Goal: Entertainment & Leisure: Consume media (video, audio)

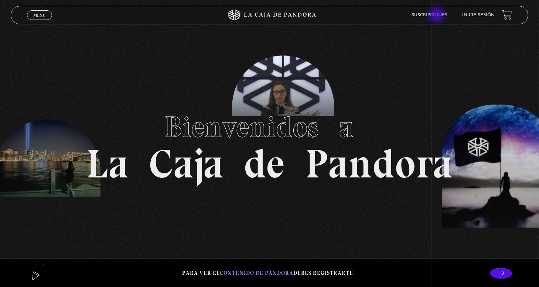
click at [437, 16] on link "Suscripciones" at bounding box center [429, 15] width 36 height 4
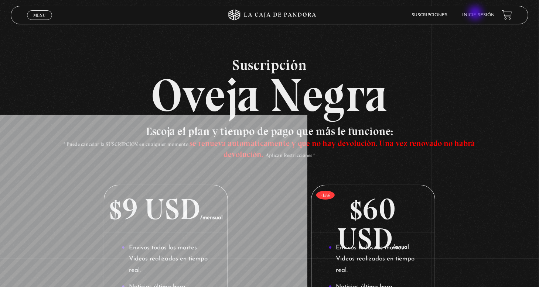
click at [476, 14] on link "Inicie sesión" at bounding box center [478, 15] width 32 height 4
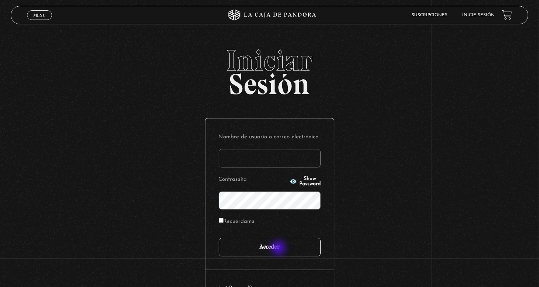
type input "[PERSON_NAME]"
click at [279, 249] on input "Acceder" at bounding box center [270, 247] width 102 height 18
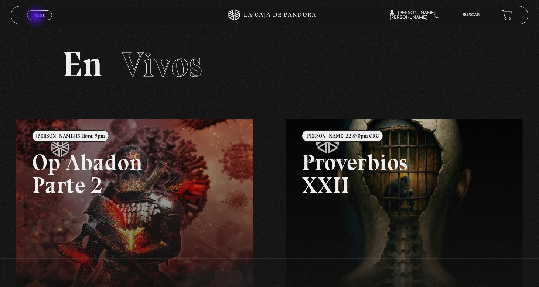
click at [37, 17] on span "Menu" at bounding box center [39, 15] width 12 height 4
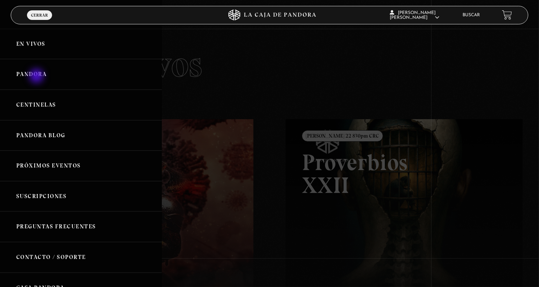
click at [37, 77] on link "Pandora" at bounding box center [81, 74] width 162 height 31
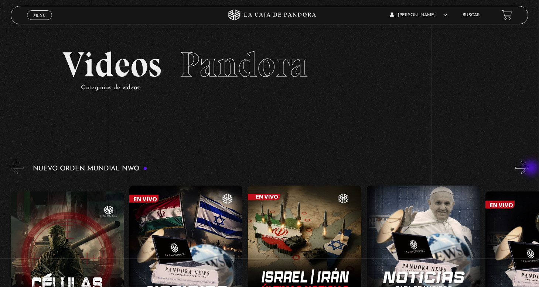
click at [528, 169] on button "»" at bounding box center [521, 167] width 13 height 13
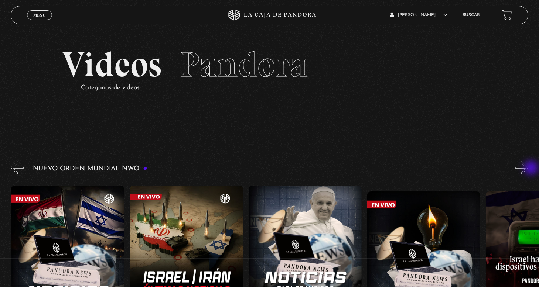
click at [528, 169] on button "»" at bounding box center [521, 167] width 13 height 13
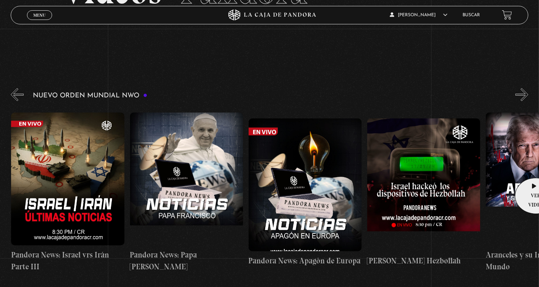
scroll to position [0, 237]
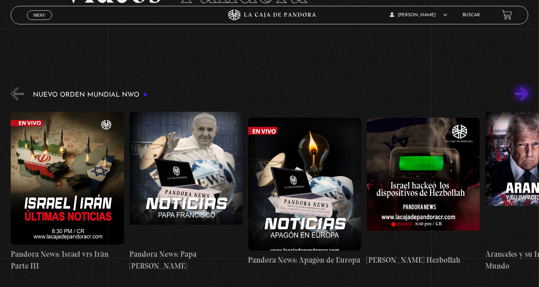
click at [523, 94] on button "»" at bounding box center [521, 93] width 13 height 13
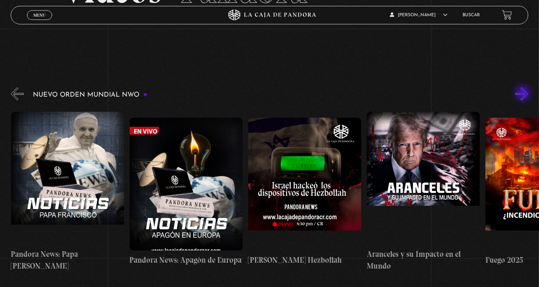
click at [523, 94] on button "»" at bounding box center [521, 93] width 13 height 13
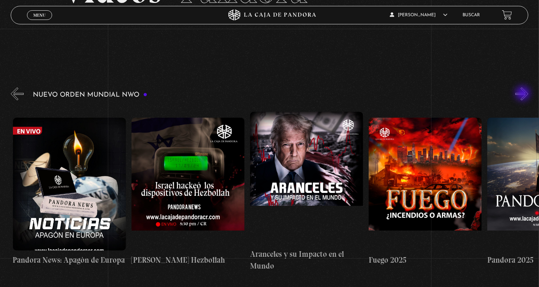
click at [523, 94] on button "»" at bounding box center [521, 93] width 13 height 13
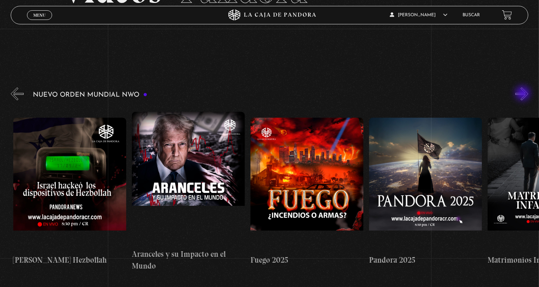
click at [523, 94] on button "»" at bounding box center [521, 93] width 13 height 13
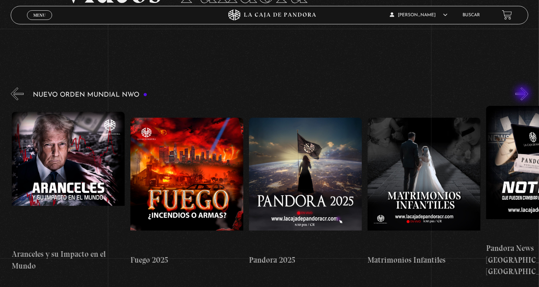
scroll to position [0, 711]
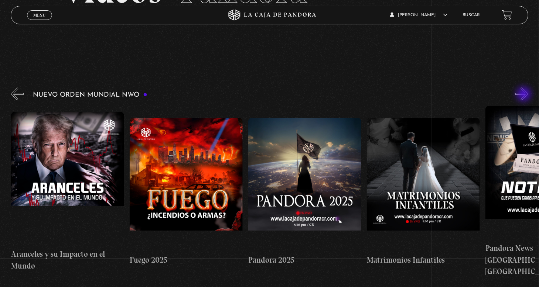
click at [524, 95] on button "»" at bounding box center [521, 93] width 13 height 13
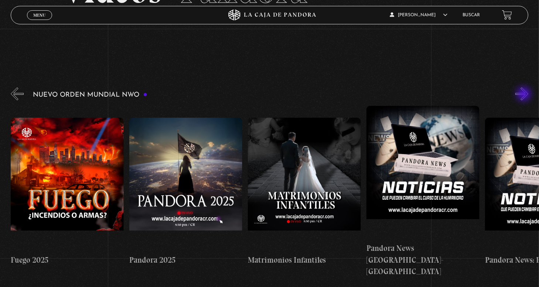
click at [524, 95] on button "»" at bounding box center [521, 93] width 13 height 13
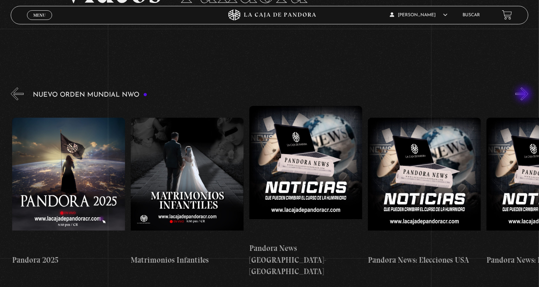
click at [524, 95] on button "»" at bounding box center [521, 93] width 13 height 13
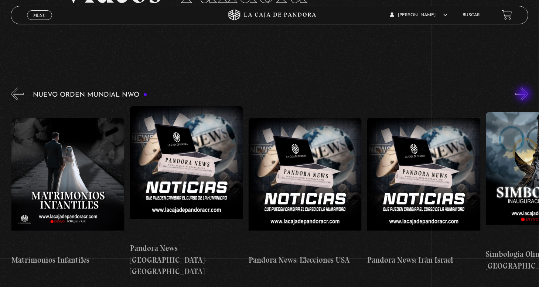
click at [524, 95] on button "»" at bounding box center [521, 93] width 13 height 13
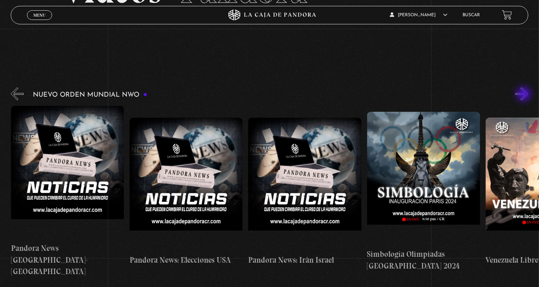
click at [524, 95] on button "»" at bounding box center [521, 93] width 13 height 13
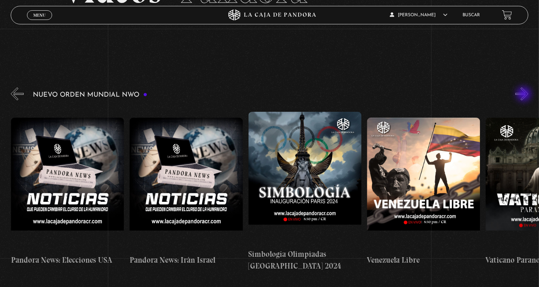
click at [524, 95] on button "»" at bounding box center [521, 93] width 13 height 13
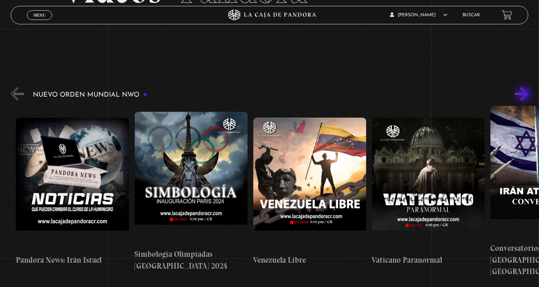
click at [524, 95] on button "»" at bounding box center [521, 93] width 13 height 13
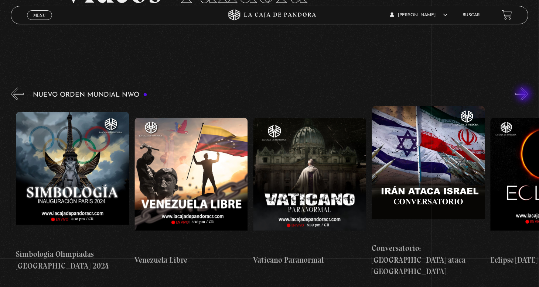
click at [524, 95] on button "»" at bounding box center [521, 93] width 13 height 13
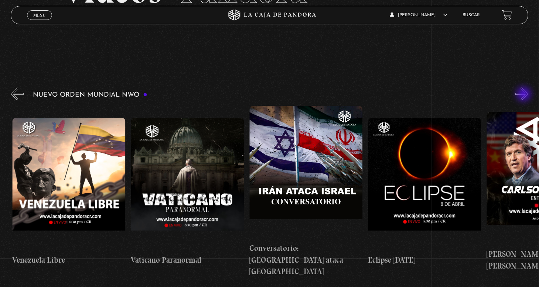
click at [524, 95] on button "»" at bounding box center [521, 93] width 13 height 13
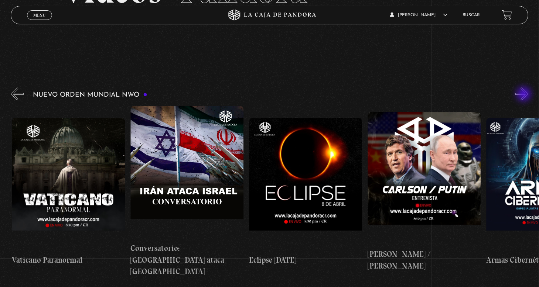
click at [524, 95] on button "»" at bounding box center [521, 93] width 13 height 13
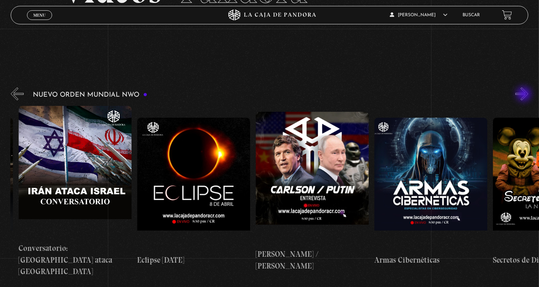
click at [524, 95] on button "»" at bounding box center [521, 93] width 13 height 13
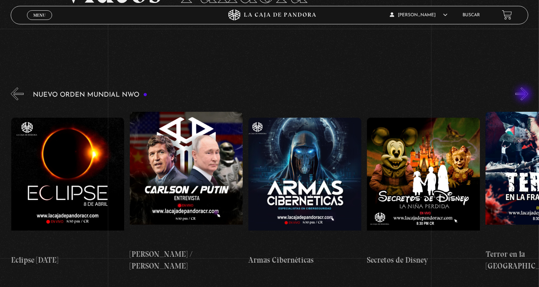
click at [524, 95] on button "»" at bounding box center [521, 93] width 13 height 13
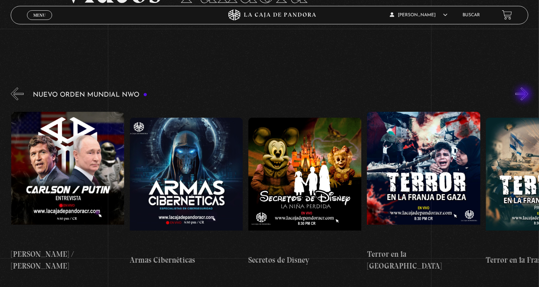
click at [524, 95] on button "»" at bounding box center [521, 93] width 13 height 13
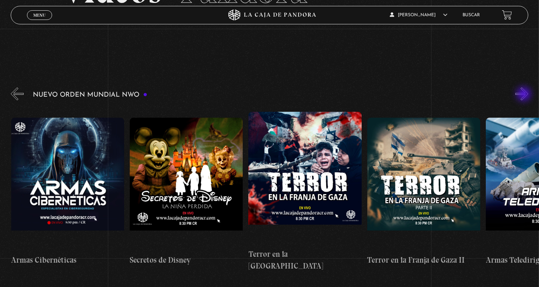
click at [524, 95] on button "»" at bounding box center [521, 93] width 13 height 13
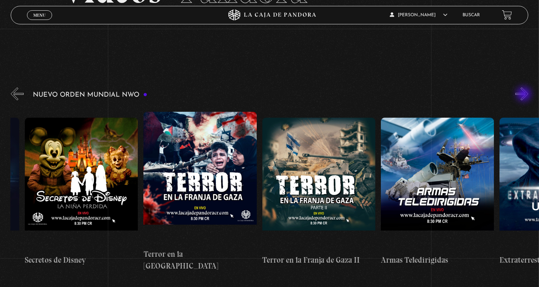
click at [524, 95] on button "»" at bounding box center [521, 93] width 13 height 13
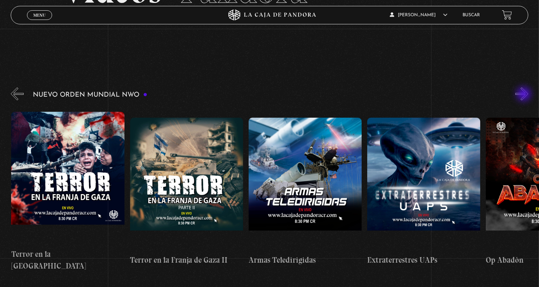
click at [524, 95] on button "»" at bounding box center [521, 93] width 13 height 13
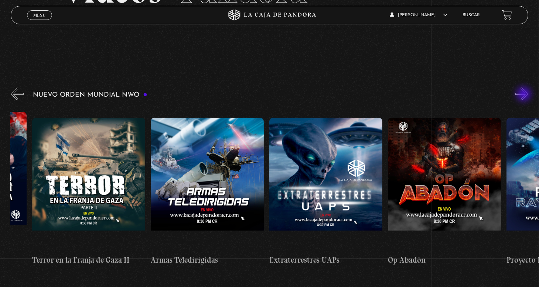
click at [524, 95] on button "»" at bounding box center [521, 93] width 13 height 13
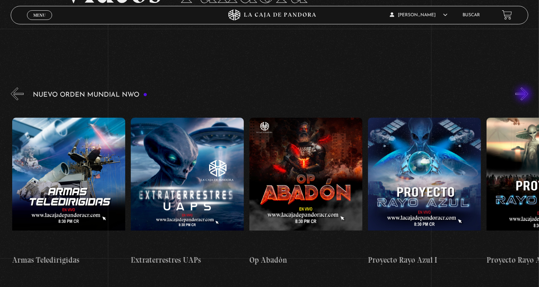
click at [524, 95] on button "»" at bounding box center [521, 93] width 13 height 13
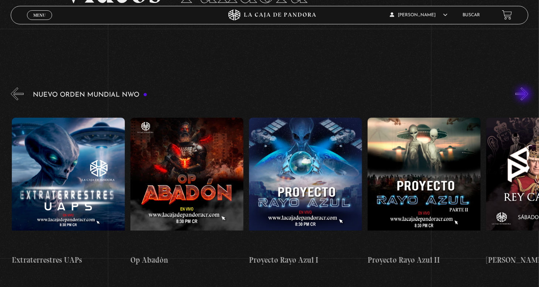
click at [524, 95] on button "»" at bounding box center [521, 93] width 13 height 13
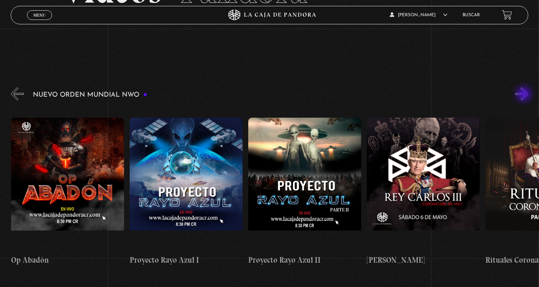
click at [524, 95] on button "»" at bounding box center [521, 93] width 13 height 13
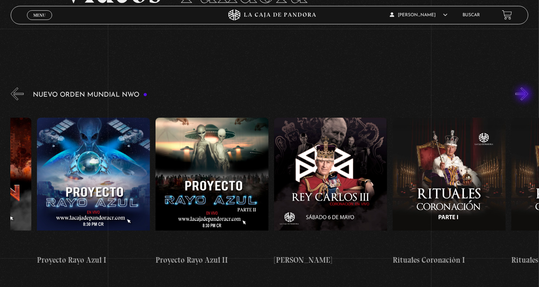
click at [524, 95] on button "»" at bounding box center [521, 93] width 13 height 13
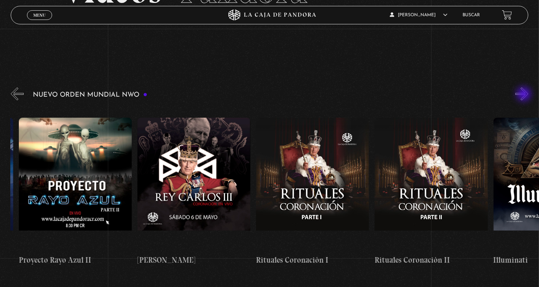
click at [524, 95] on button "»" at bounding box center [521, 93] width 13 height 13
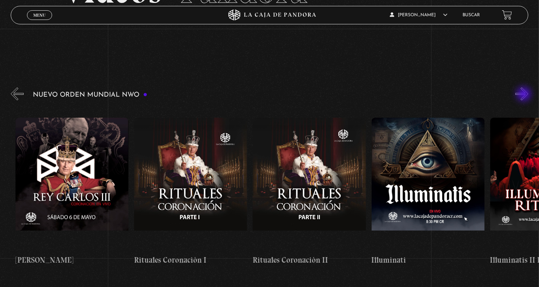
click at [524, 95] on button "»" at bounding box center [521, 93] width 13 height 13
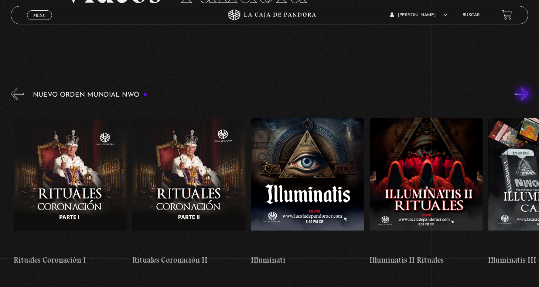
drag, startPoint x: 524, startPoint y: 95, endPoint x: 503, endPoint y: 73, distance: 30.5
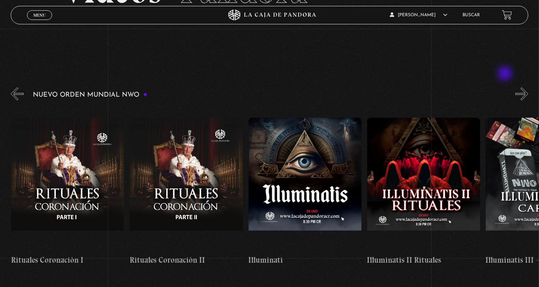
scroll to position [0, 3437]
click at [524, 90] on button "»" at bounding box center [521, 93] width 13 height 13
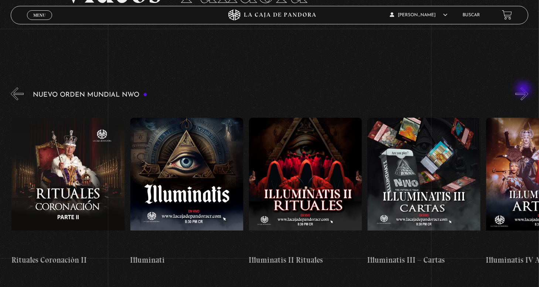
click at [524, 90] on button "»" at bounding box center [521, 93] width 13 height 13
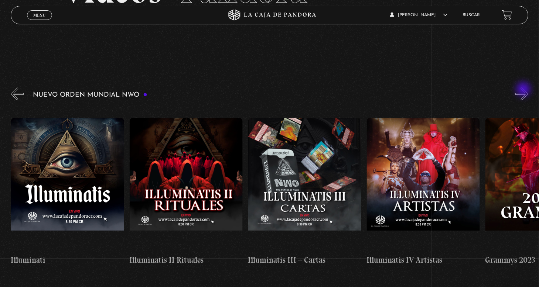
click at [524, 90] on button "»" at bounding box center [521, 93] width 13 height 13
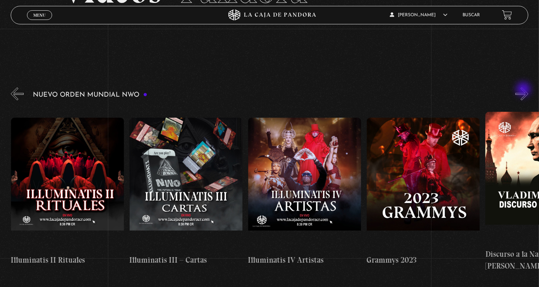
click at [524, 90] on button "»" at bounding box center [521, 93] width 13 height 13
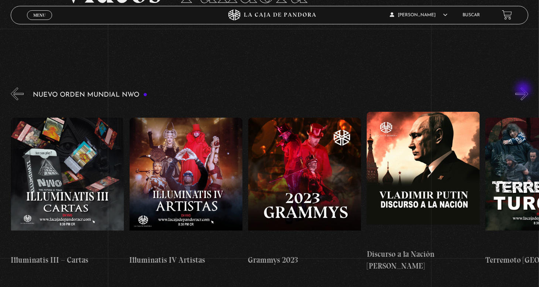
scroll to position [0, 3911]
click at [524, 90] on button "»" at bounding box center [521, 93] width 13 height 13
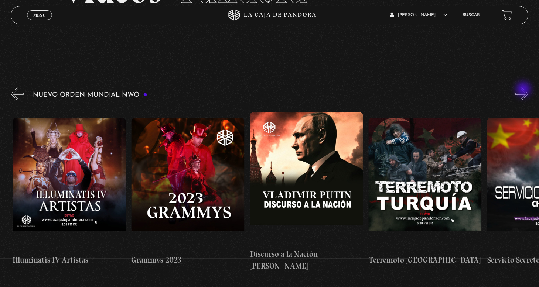
click at [524, 90] on button "»" at bounding box center [521, 93] width 13 height 13
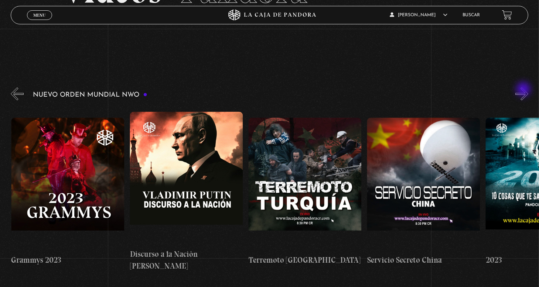
click at [524, 90] on button "»" at bounding box center [521, 93] width 13 height 13
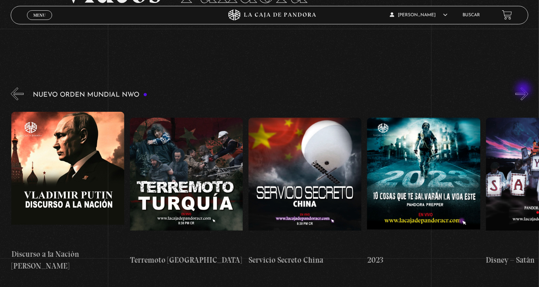
scroll to position [0, 4267]
click at [524, 90] on button "»" at bounding box center [521, 93] width 13 height 13
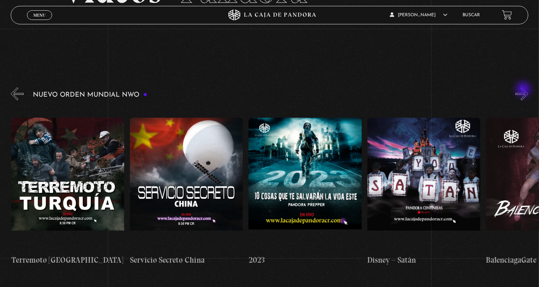
click at [524, 90] on button "»" at bounding box center [521, 93] width 13 height 13
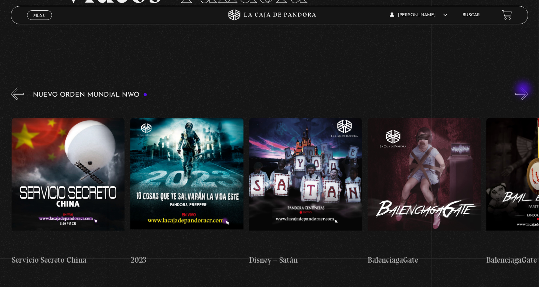
click at [524, 90] on button "»" at bounding box center [521, 93] width 13 height 13
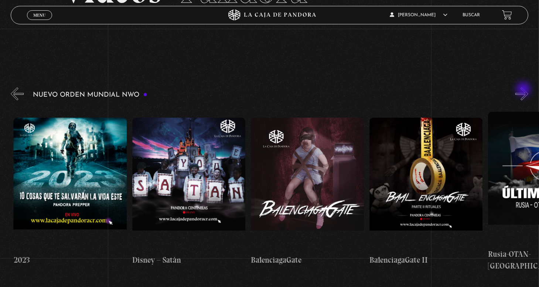
click at [524, 90] on button "»" at bounding box center [521, 93] width 13 height 13
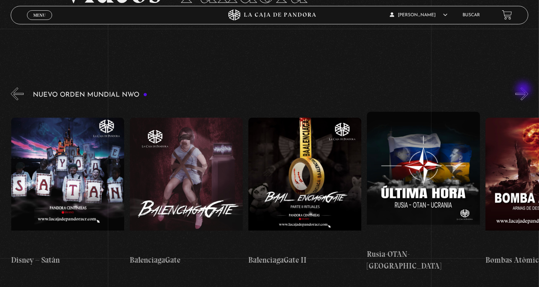
click at [524, 90] on button "»" at bounding box center [521, 93] width 13 height 13
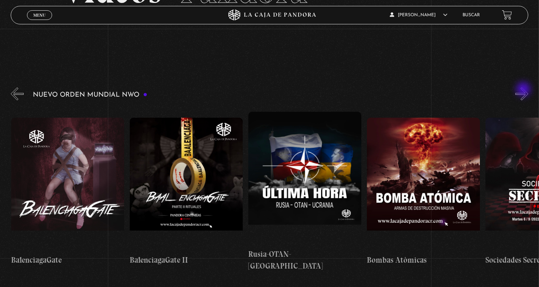
click at [524, 90] on button "»" at bounding box center [521, 93] width 13 height 13
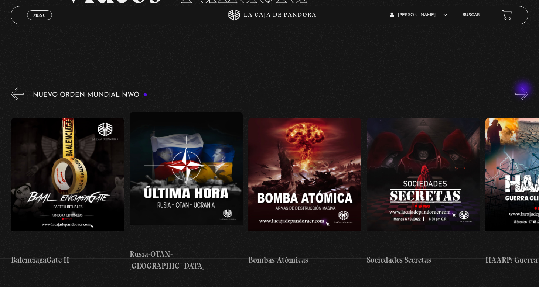
click at [524, 90] on button "»" at bounding box center [521, 93] width 13 height 13
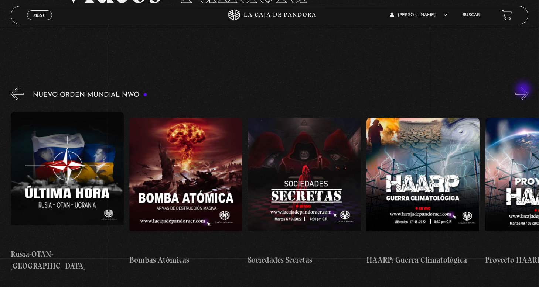
click at [524, 90] on button "»" at bounding box center [521, 93] width 13 height 13
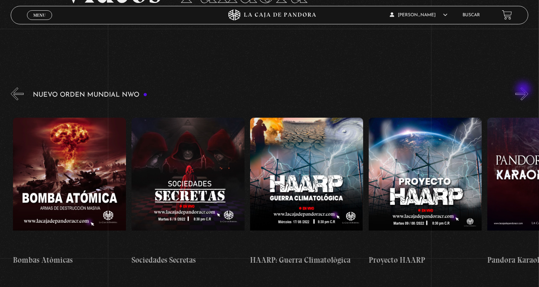
click at [524, 90] on button "»" at bounding box center [521, 93] width 13 height 13
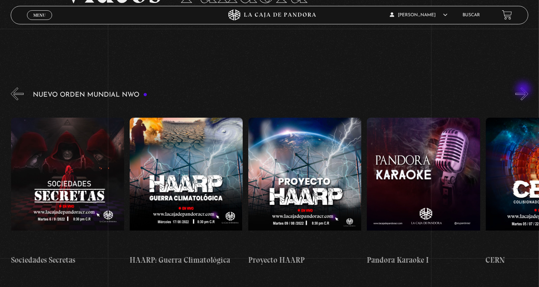
click at [524, 90] on button "»" at bounding box center [521, 93] width 13 height 13
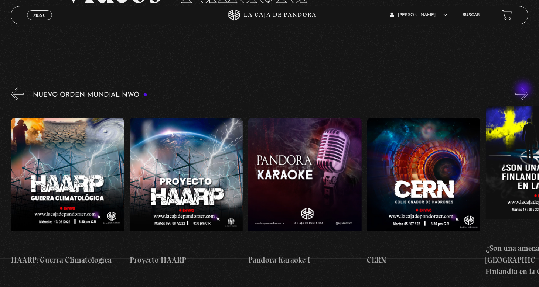
click at [524, 90] on button "»" at bounding box center [521, 93] width 13 height 13
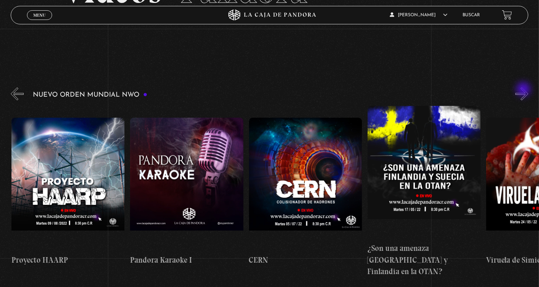
scroll to position [0, 5570]
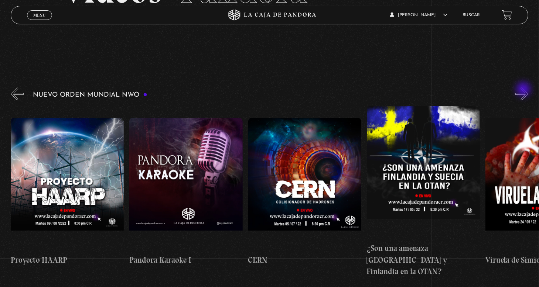
click at [524, 90] on button "»" at bounding box center [521, 93] width 13 height 13
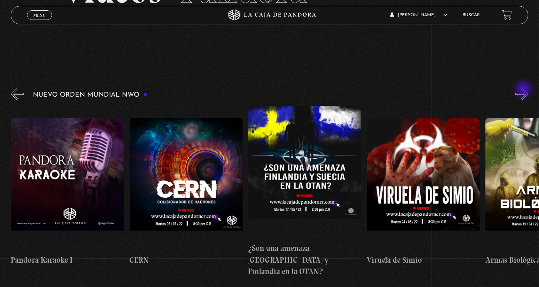
click at [524, 90] on button "»" at bounding box center [521, 93] width 13 height 13
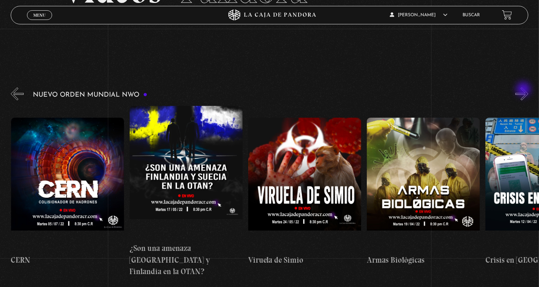
click at [524, 90] on button "»" at bounding box center [521, 93] width 13 height 13
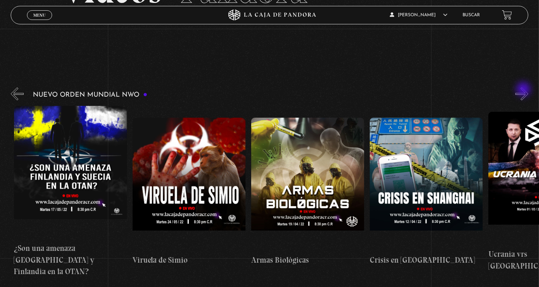
click at [524, 90] on button "»" at bounding box center [521, 93] width 13 height 13
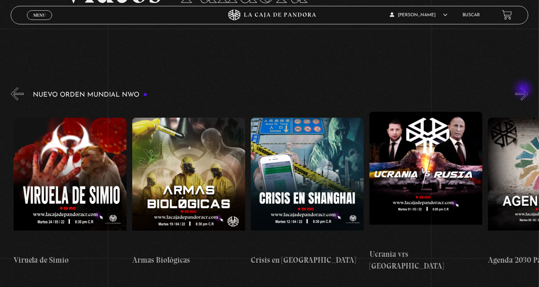
click at [524, 90] on button "»" at bounding box center [521, 93] width 13 height 13
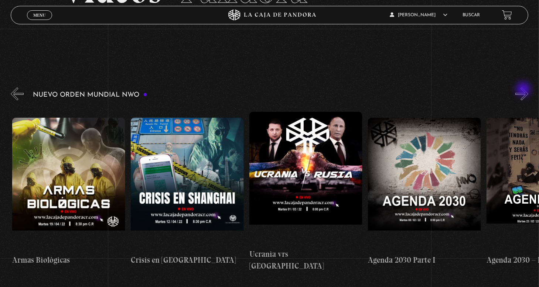
click at [524, 90] on button "»" at bounding box center [521, 93] width 13 height 13
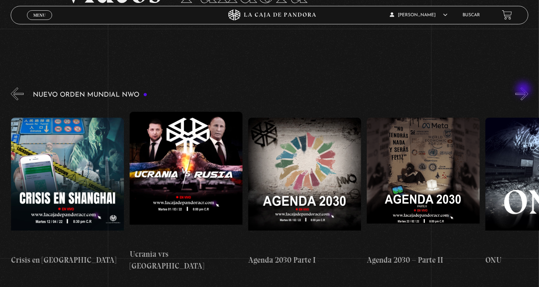
click at [524, 90] on button "»" at bounding box center [521, 93] width 13 height 13
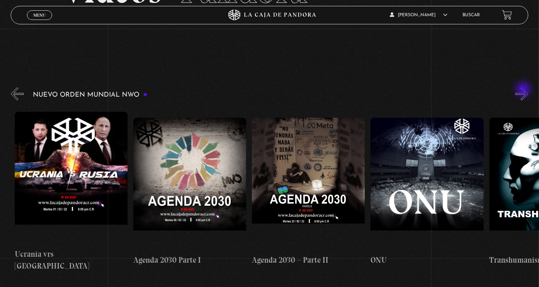
click at [524, 90] on button "»" at bounding box center [521, 93] width 13 height 13
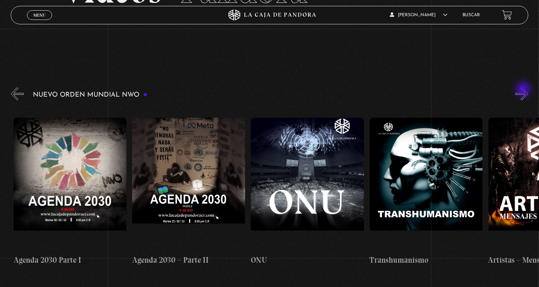
click at [524, 90] on button "»" at bounding box center [521, 93] width 13 height 13
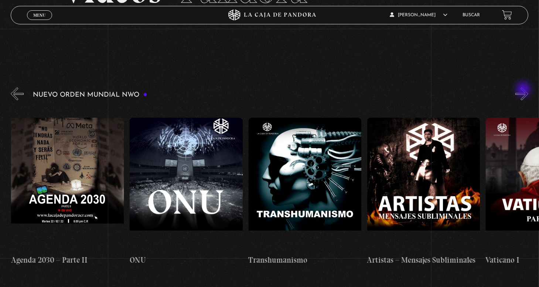
click at [524, 90] on button "»" at bounding box center [521, 93] width 13 height 13
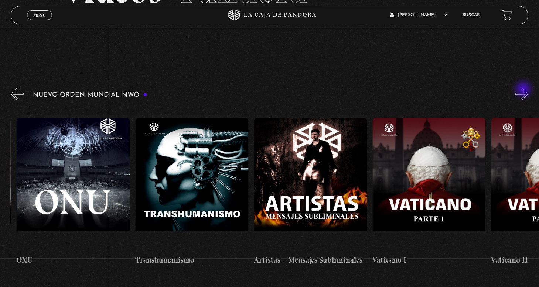
click at [524, 90] on button "»" at bounding box center [521, 93] width 13 height 13
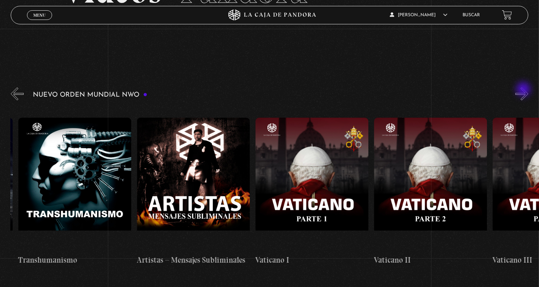
click at [524, 90] on button "»" at bounding box center [521, 93] width 13 height 13
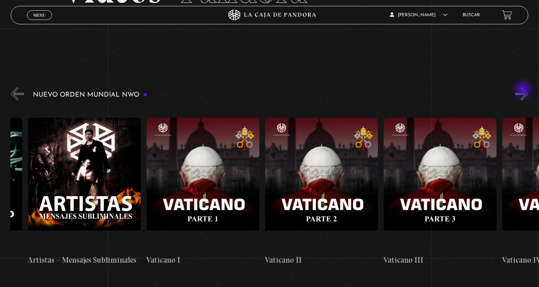
click at [524, 90] on button "»" at bounding box center [521, 93] width 13 height 13
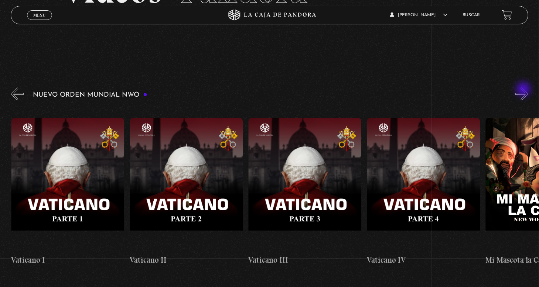
click at [524, 90] on button "»" at bounding box center [521, 93] width 13 height 13
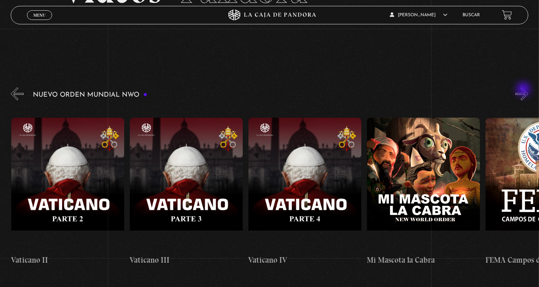
click at [524, 90] on button "»" at bounding box center [521, 93] width 13 height 13
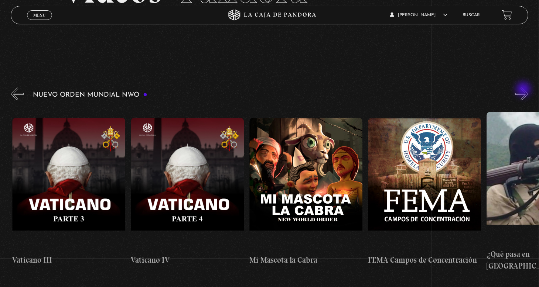
click at [524, 90] on button "»" at bounding box center [521, 93] width 13 height 13
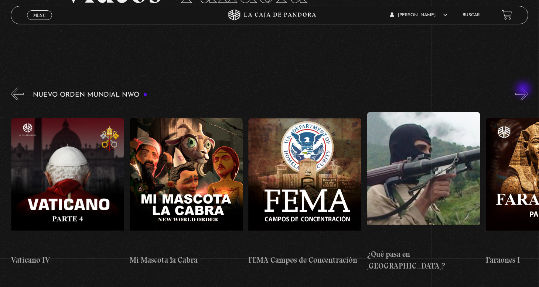
click at [524, 90] on button "»" at bounding box center [521, 93] width 13 height 13
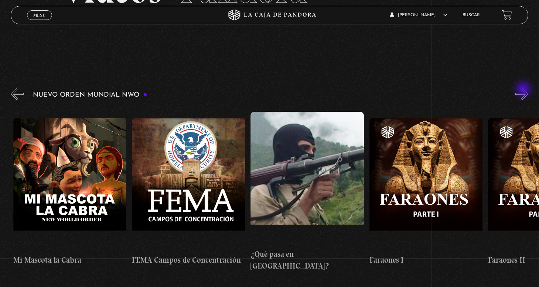
click at [524, 90] on button "»" at bounding box center [521, 93] width 13 height 13
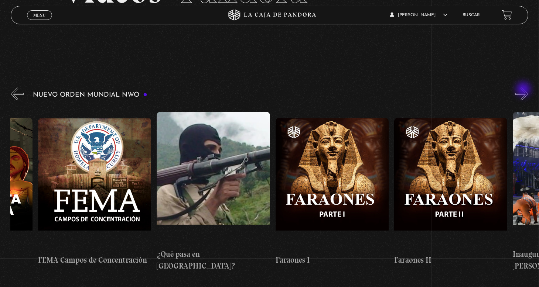
click at [524, 90] on button "»" at bounding box center [521, 93] width 13 height 13
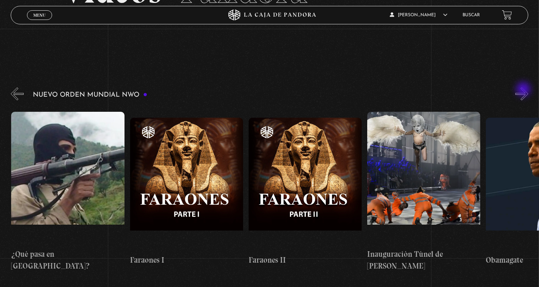
click at [524, 90] on button "»" at bounding box center [521, 93] width 13 height 13
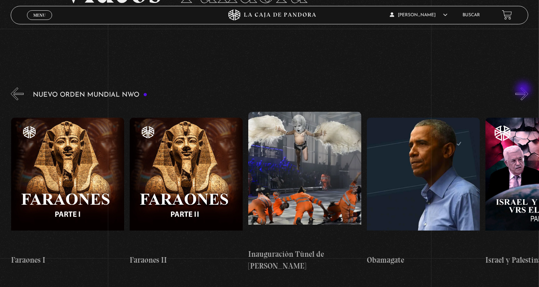
click at [524, 90] on button "»" at bounding box center [521, 93] width 13 height 13
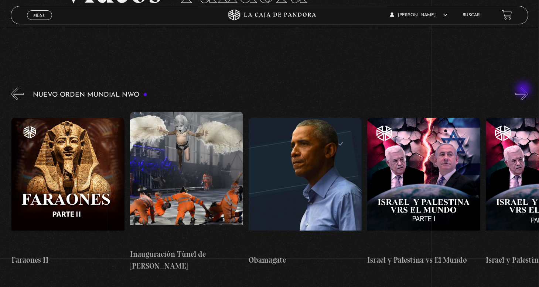
scroll to position [0, 8059]
click at [524, 90] on button "»" at bounding box center [521, 93] width 13 height 13
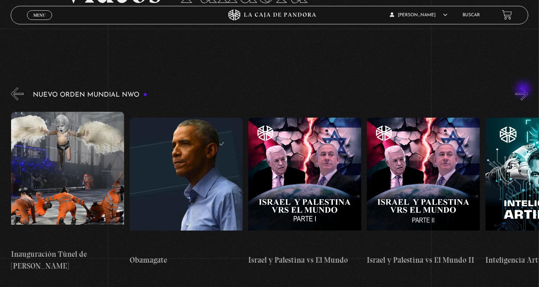
click at [524, 90] on button "»" at bounding box center [521, 93] width 13 height 13
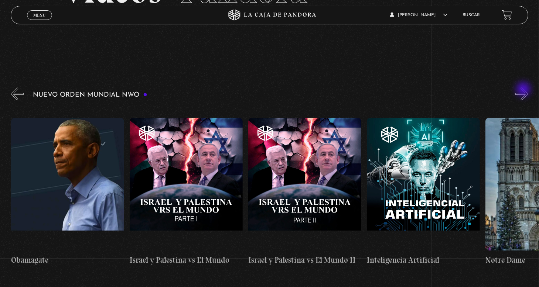
click at [524, 90] on button "»" at bounding box center [521, 93] width 13 height 13
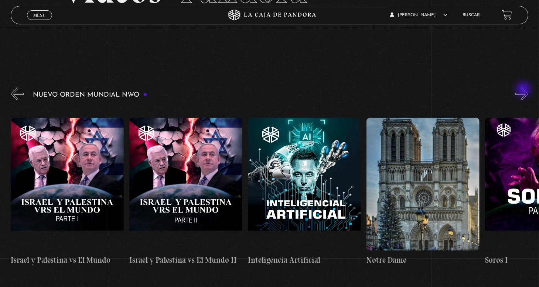
click at [524, 90] on button "»" at bounding box center [521, 93] width 13 height 13
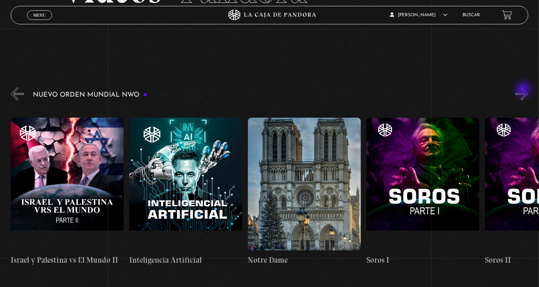
click at [524, 90] on button "»" at bounding box center [521, 93] width 13 height 13
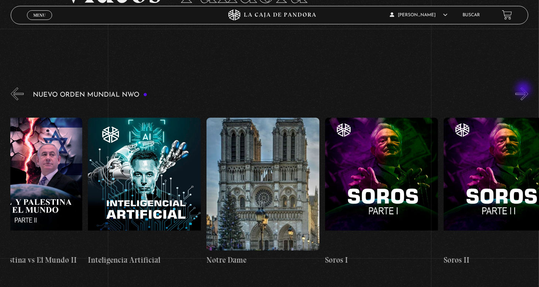
scroll to position [0, 8593]
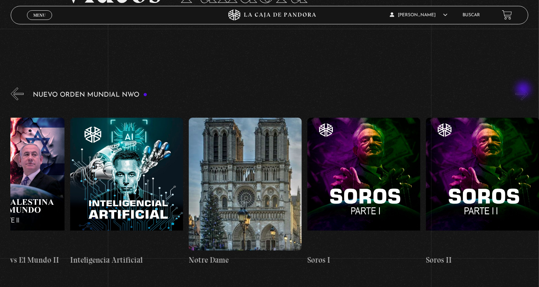
click at [524, 90] on button "»" at bounding box center [521, 93] width 13 height 13
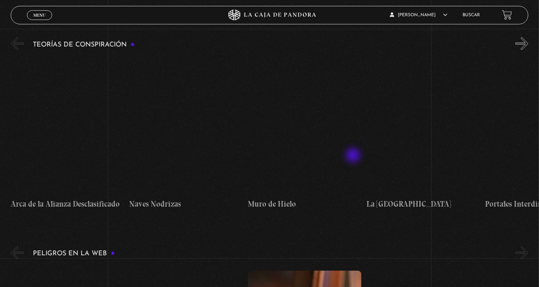
scroll to position [1181, 0]
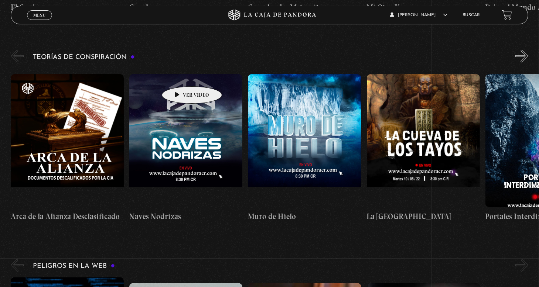
click at [180, 75] on figure at bounding box center [185, 140] width 113 height 133
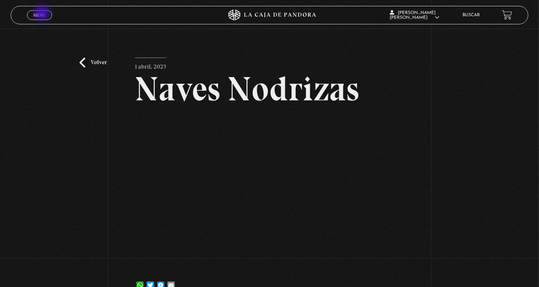
click at [43, 13] on span "Menu" at bounding box center [39, 15] width 12 height 4
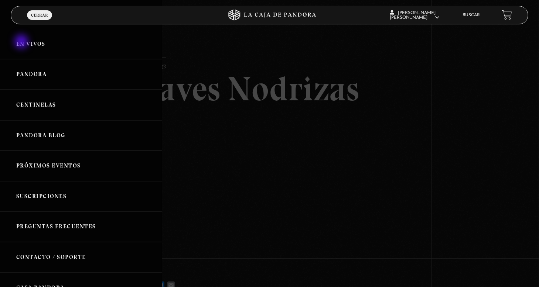
click at [22, 42] on link "En vivos" at bounding box center [81, 44] width 162 height 31
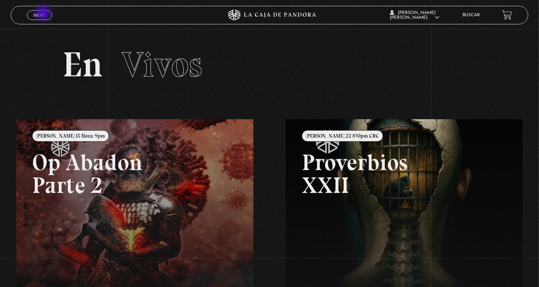
click at [44, 14] on span "Menu" at bounding box center [39, 15] width 12 height 4
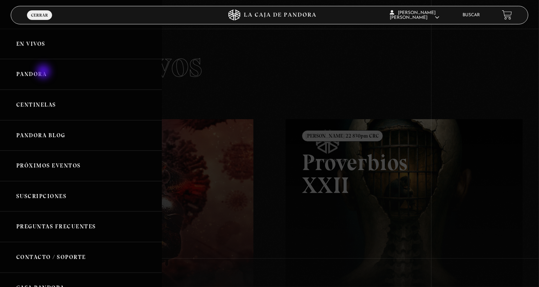
click at [44, 73] on link "Pandora" at bounding box center [81, 74] width 162 height 31
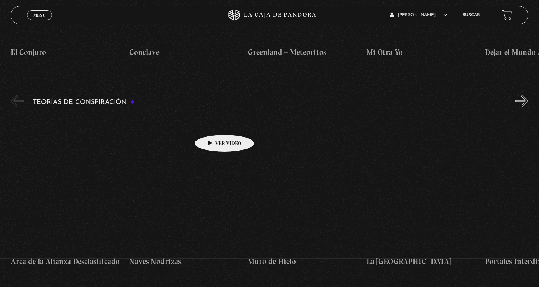
scroll to position [1144, 0]
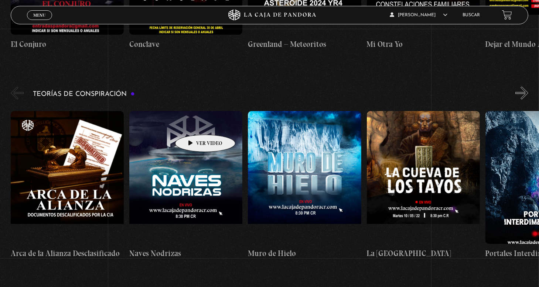
click at [193, 124] on figure at bounding box center [185, 177] width 113 height 133
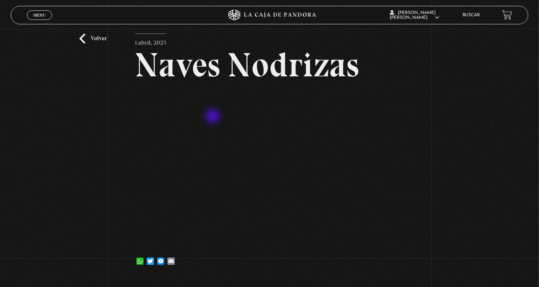
scroll to position [37, 0]
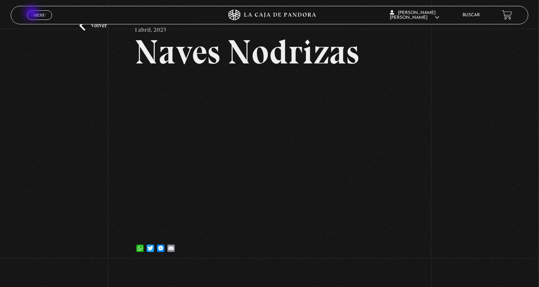
click at [33, 14] on span "Menu" at bounding box center [39, 15] width 12 height 4
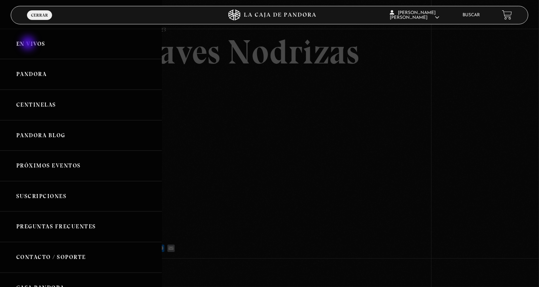
click at [29, 44] on link "En vivos" at bounding box center [81, 44] width 162 height 31
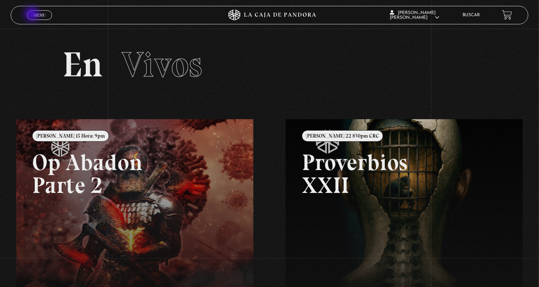
click at [32, 15] on link "Menu Cerrar" at bounding box center [39, 15] width 25 height 10
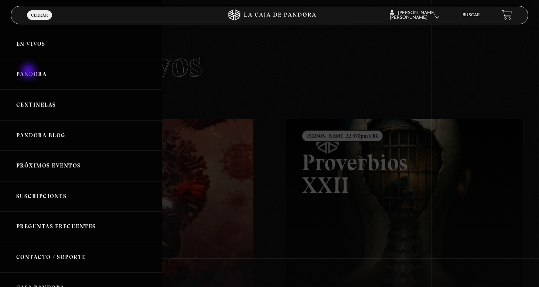
click at [29, 72] on link "Pandora" at bounding box center [81, 74] width 162 height 31
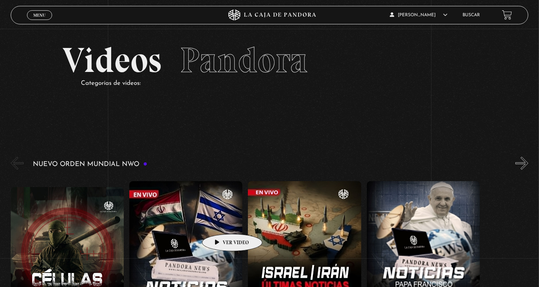
scroll to position [74, 0]
